Goal: Download file/media

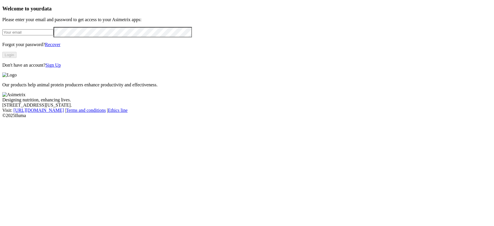
type input "[PERSON_NAME][EMAIL_ADDRESS][PERSON_NAME][DOMAIN_NAME]"
click at [16, 58] on button "Login" at bounding box center [9, 55] width 14 height 6
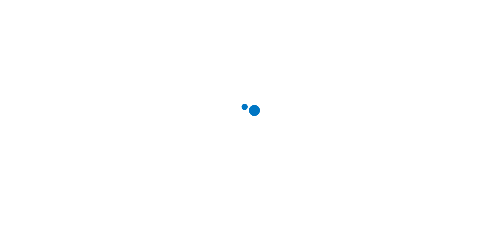
click at [384, 12] on div at bounding box center [249, 113] width 494 height 226
